Goal: Transaction & Acquisition: Download file/media

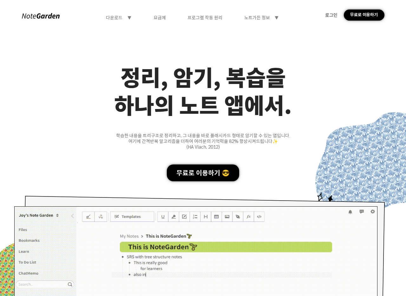
click at [272, 86] on div "정리, 암기, 복습을" at bounding box center [203, 77] width 406 height 28
click at [203, 122] on div "정리, 암기, 복습을 하나의 노트 앱에서. 학습한 내용을 트리구조로 정리하고, 그 내용을 바로 플래시카드 형태로 암기할 수 있는 앱입니다. 여…" at bounding box center [203, 234] width 406 height 342
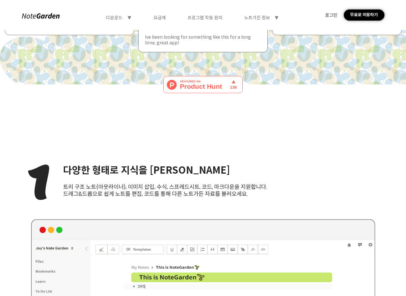
scroll to position [641, 0]
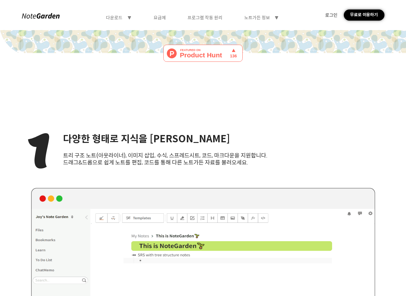
click at [163, 22] on div "다운로드 symbol-triangle-down 요금제 프로그램 작동 원리 노트가든 정보 symbol-triangle-down 로그인 무료로 이…" at bounding box center [203, 15] width 406 height 30
click at [163, 18] on div "요금제" at bounding box center [159, 18] width 12 height 6
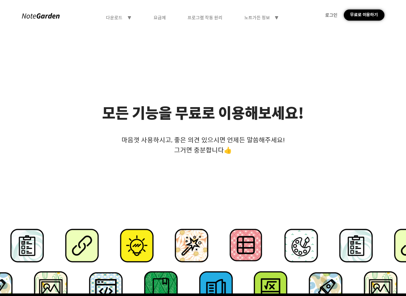
scroll to position [0, 0]
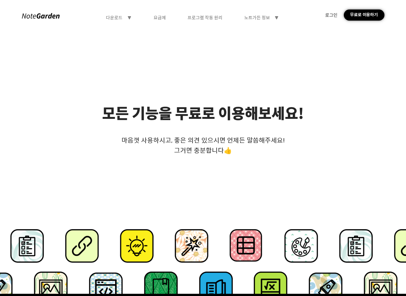
click at [236, 115] on div "모든 기능을 무료로 이용해보세요!" at bounding box center [203, 112] width 202 height 19
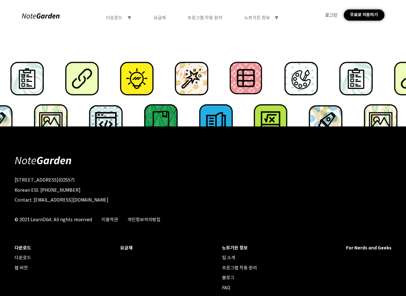
scroll to position [213, 0]
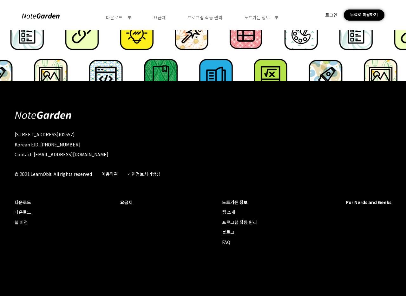
click at [21, 213] on div "다운로드" at bounding box center [23, 213] width 16 height 6
